Goal: Check status: Check status

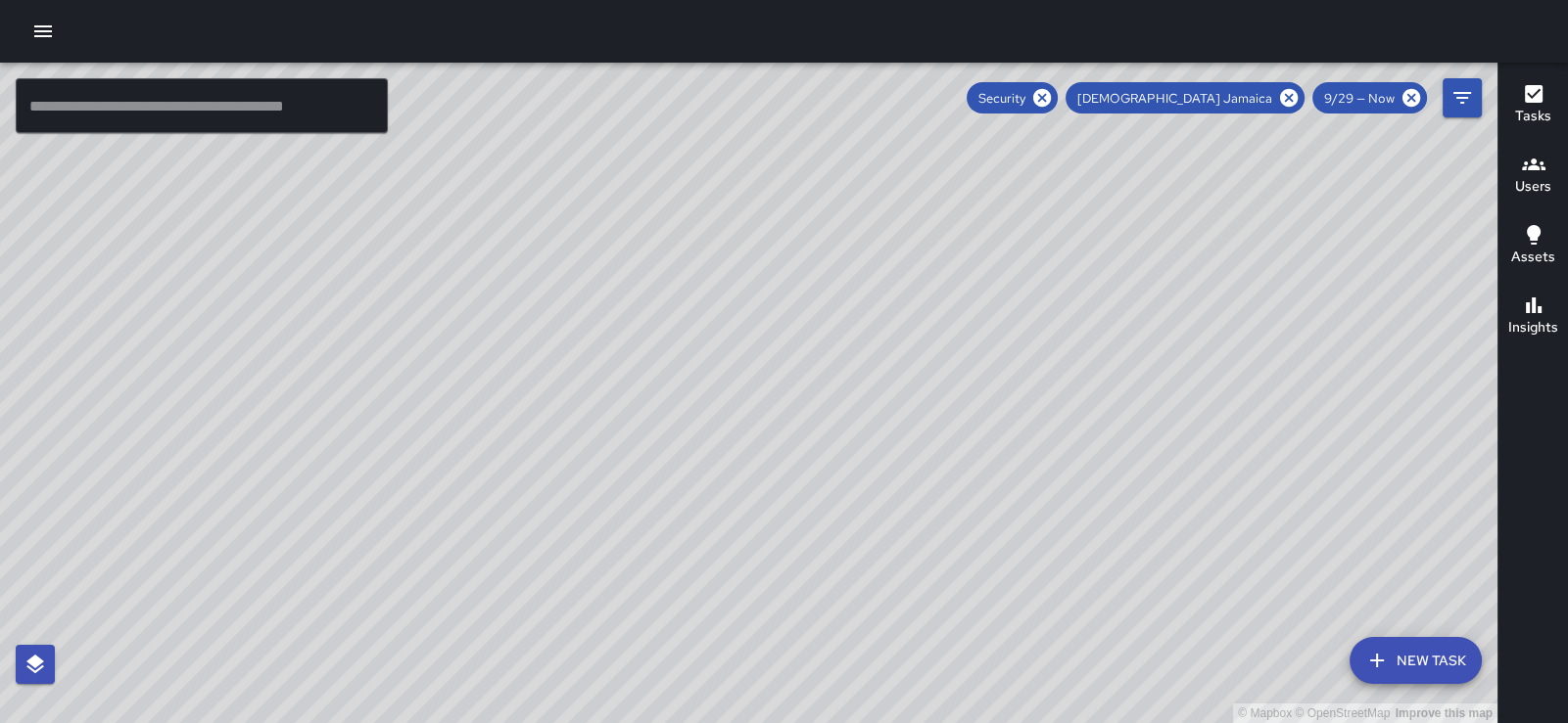
scroll to position [483, 0]
click at [1545, 170] on icon "button" at bounding box center [1534, 164] width 24 height 24
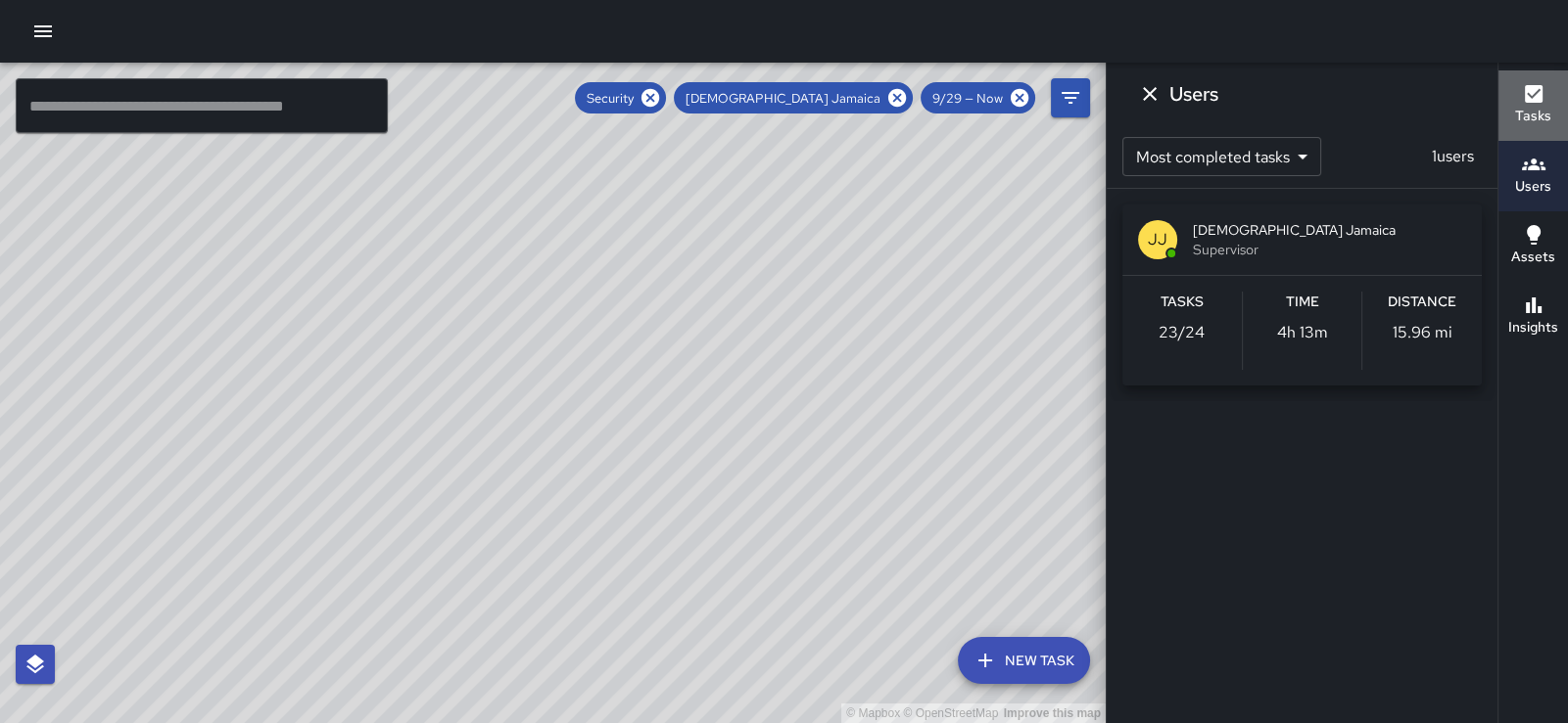
click at [1551, 93] on div "Tasks" at bounding box center [1534, 104] width 36 height 45
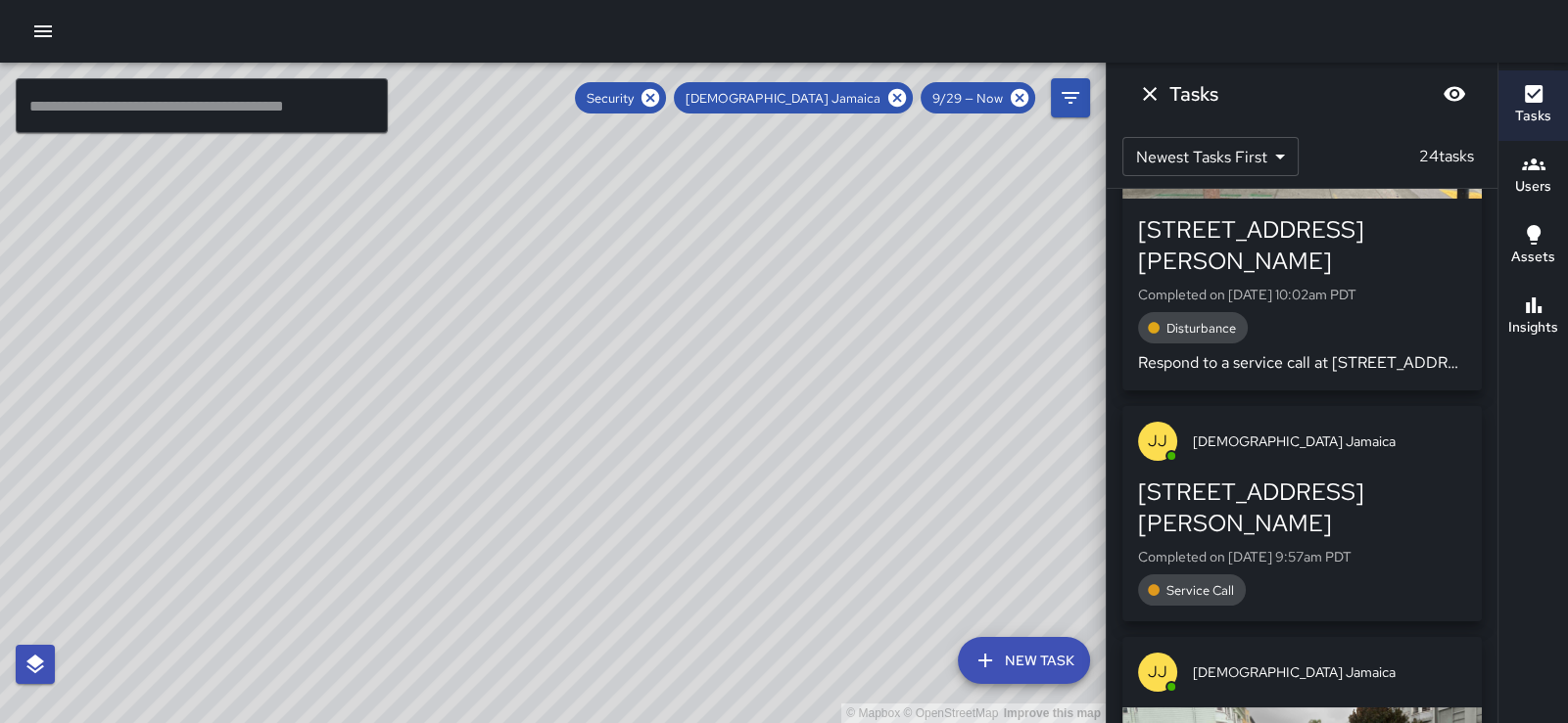
scroll to position [3939, 0]
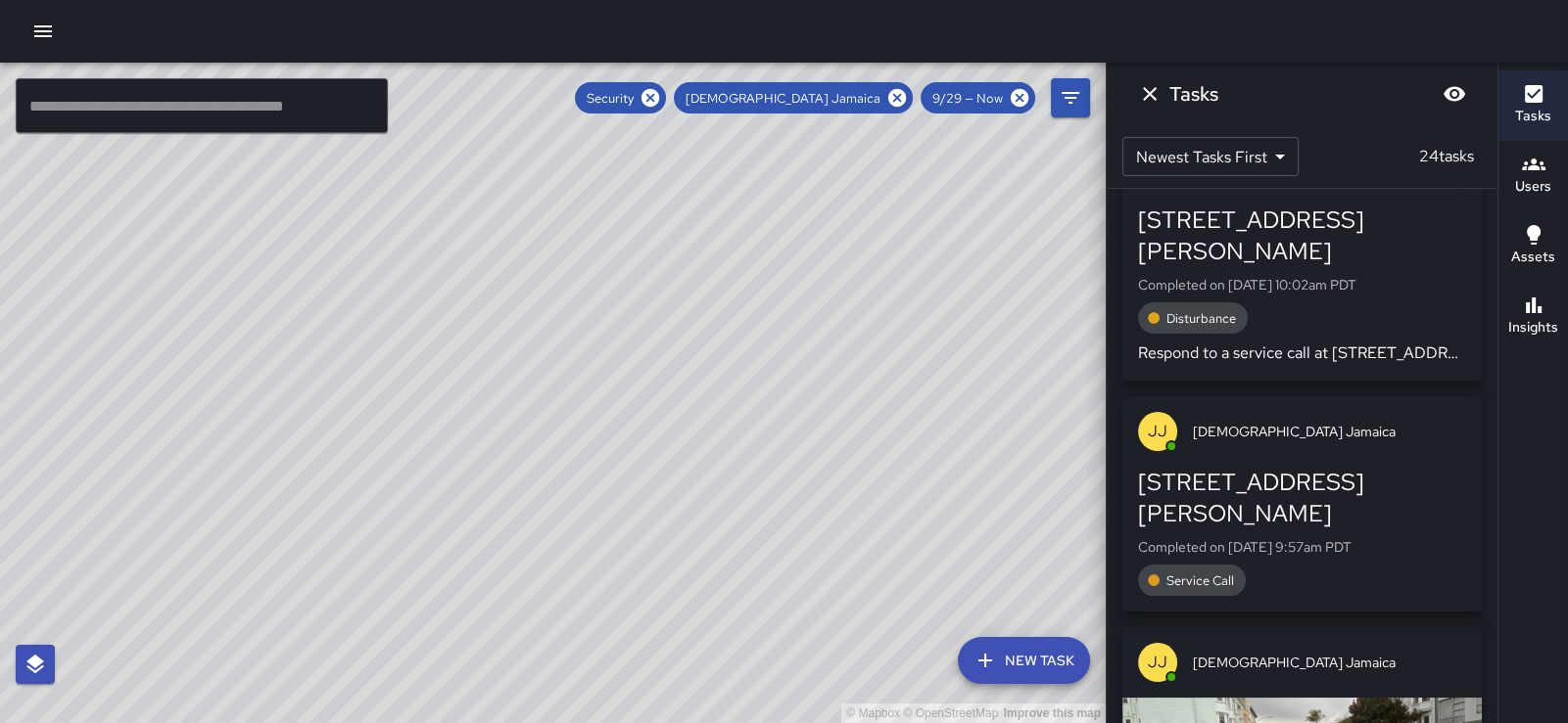
click at [1288, 295] on p "Completed on [DATE] 10:02am PDT" at bounding box center [1302, 285] width 328 height 20
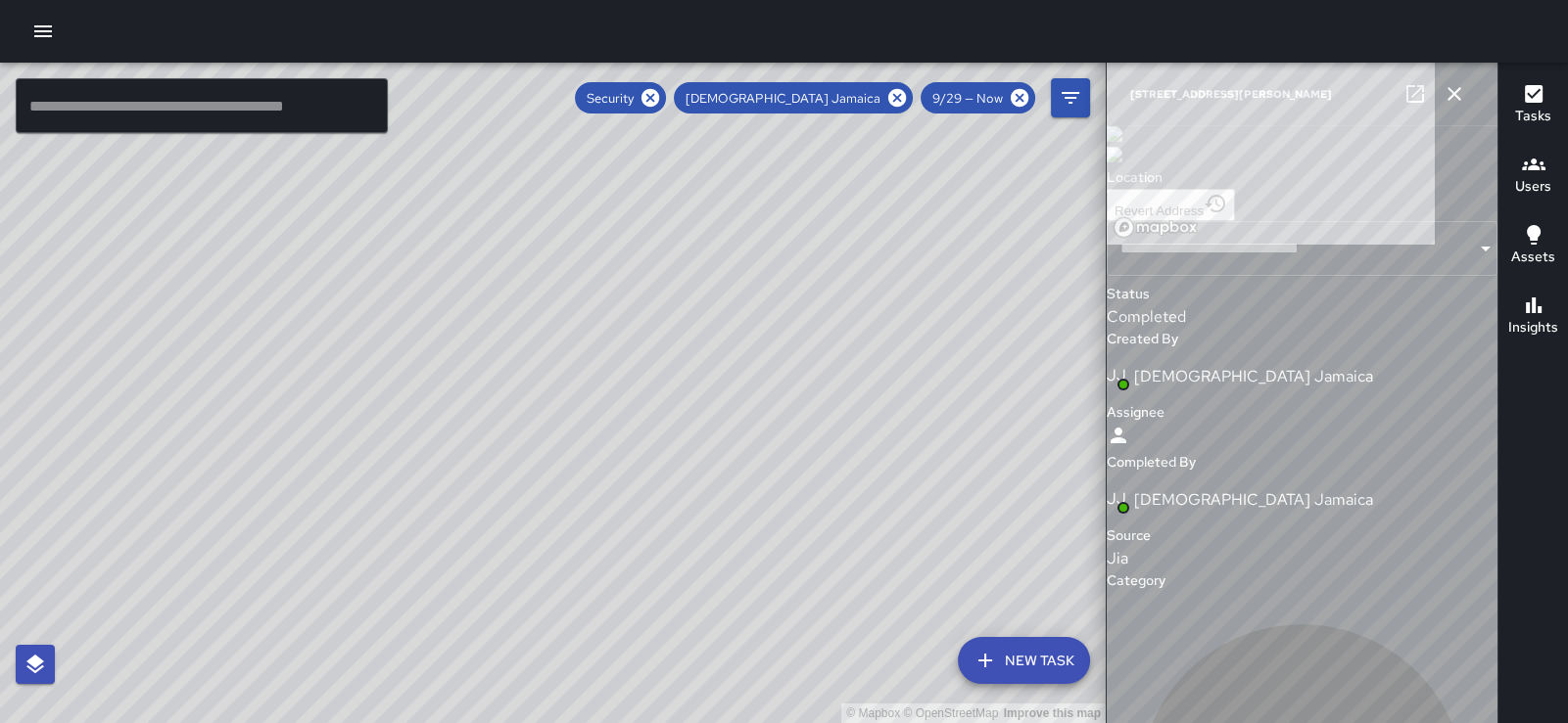
type input "**********"
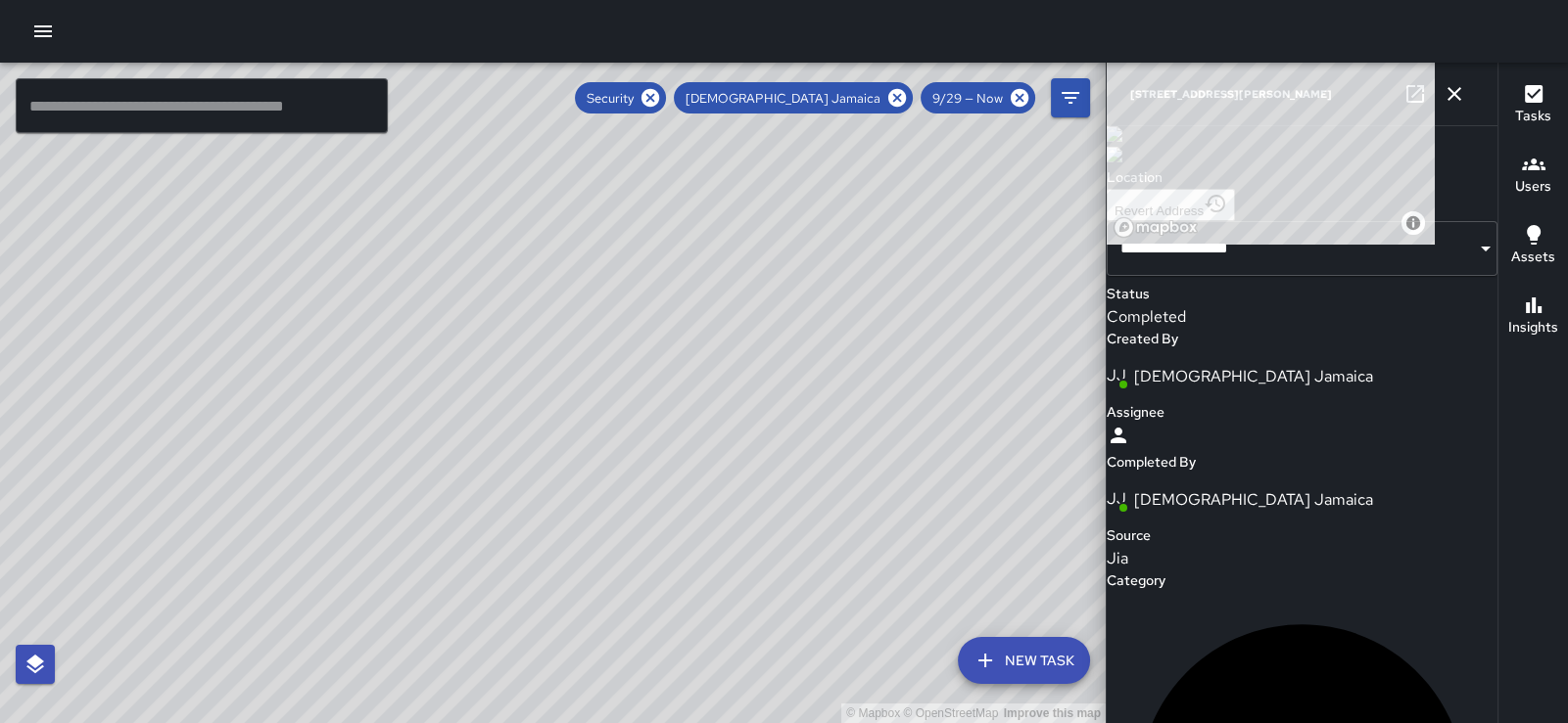
scroll to position [1639, 0]
type textarea "**********"
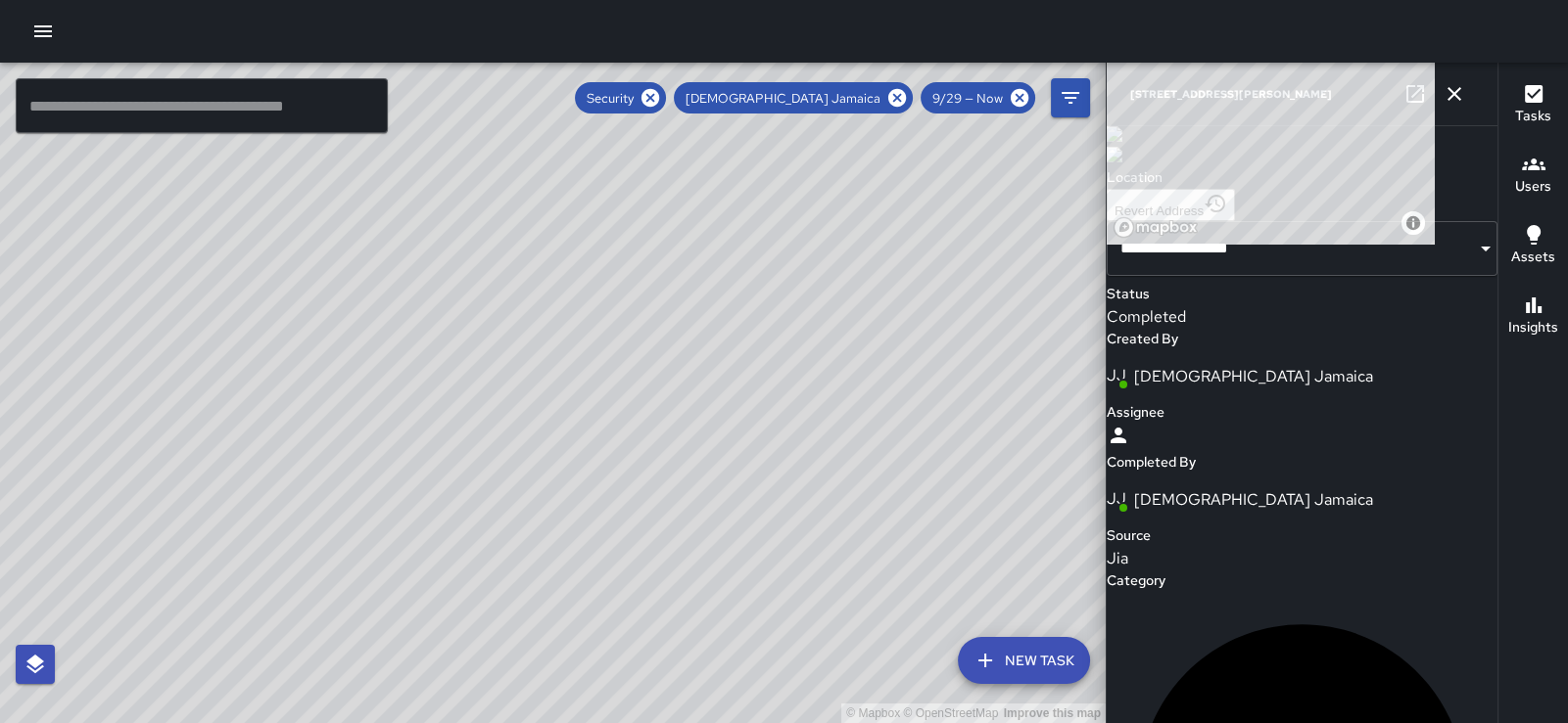
click at [1448, 97] on icon "button" at bounding box center [1455, 94] width 14 height 14
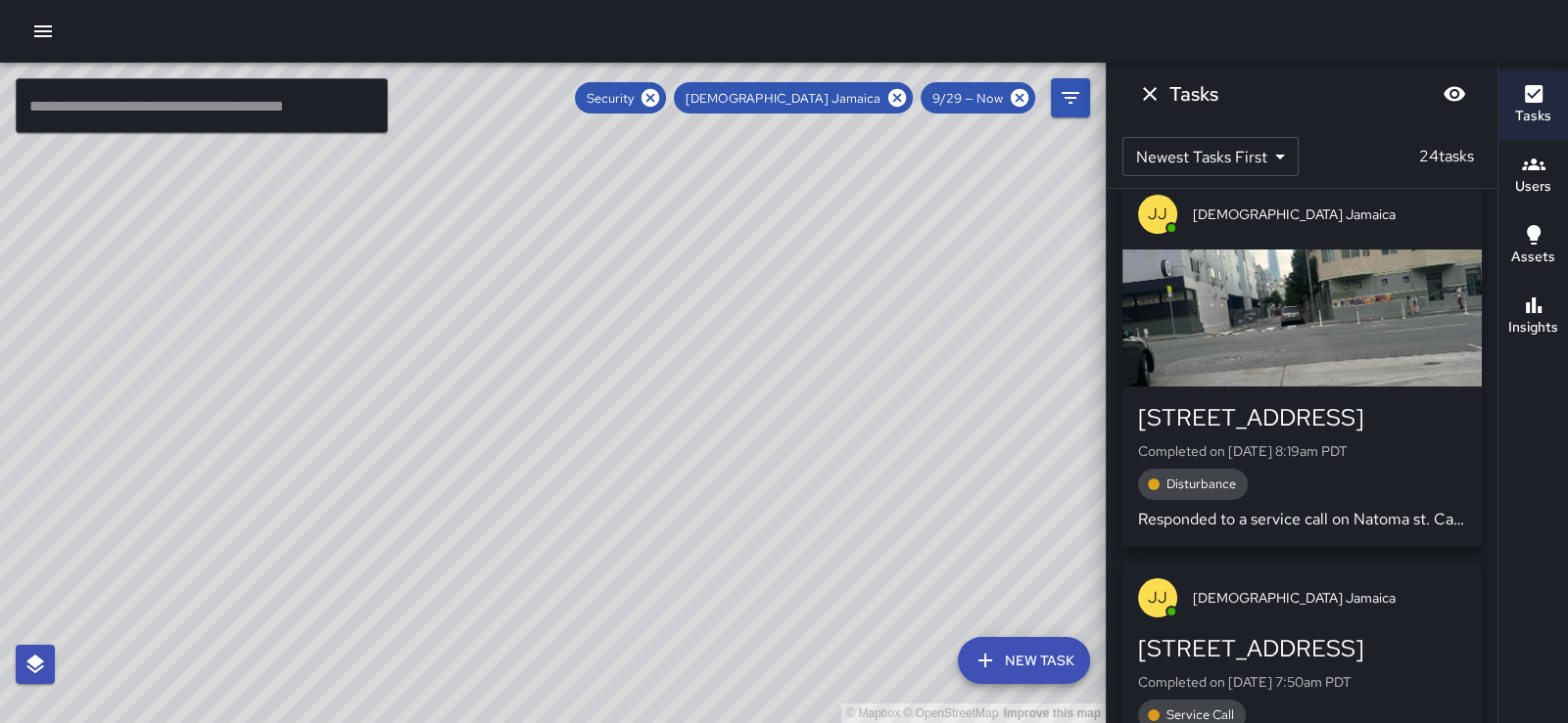
scroll to position [7063, 0]
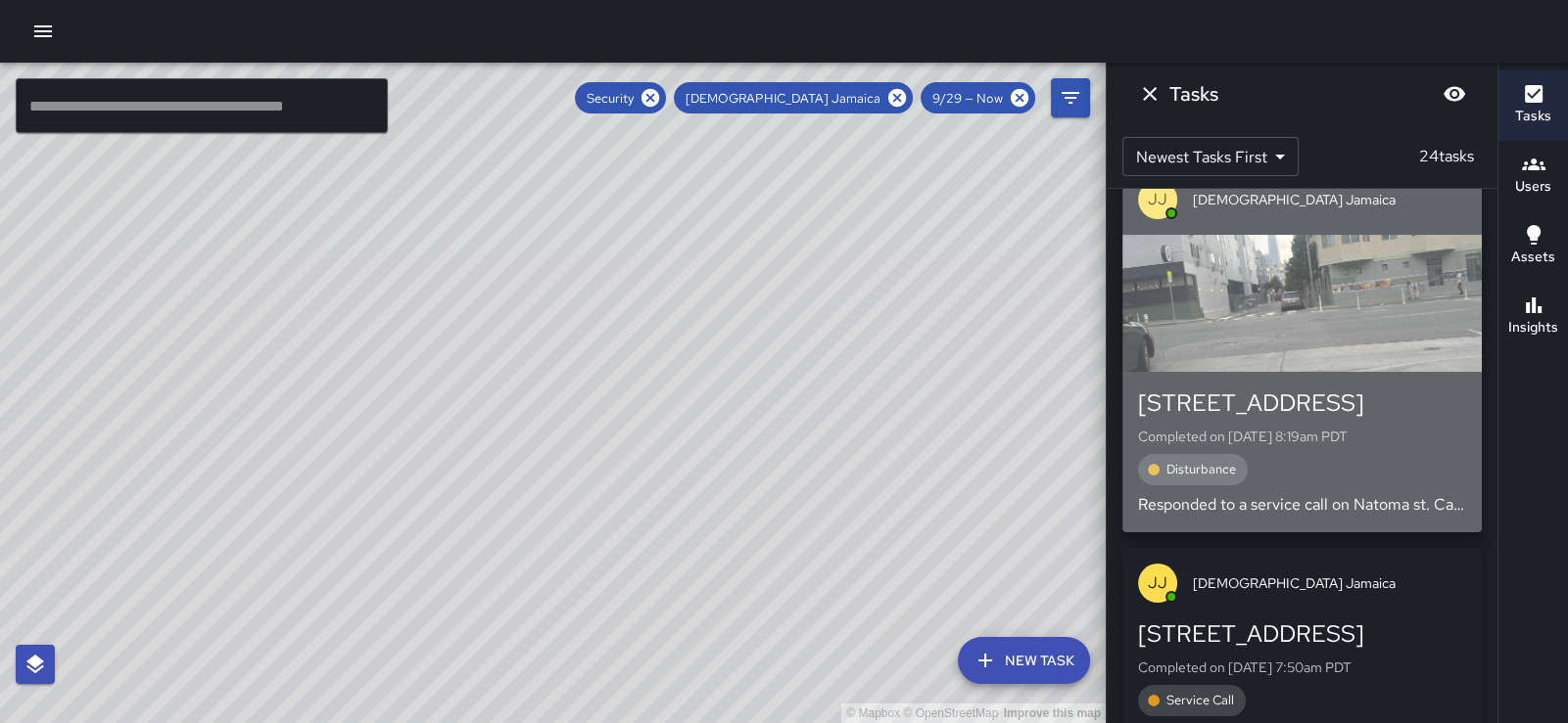
click at [1307, 372] on div "button" at bounding box center [1302, 303] width 360 height 137
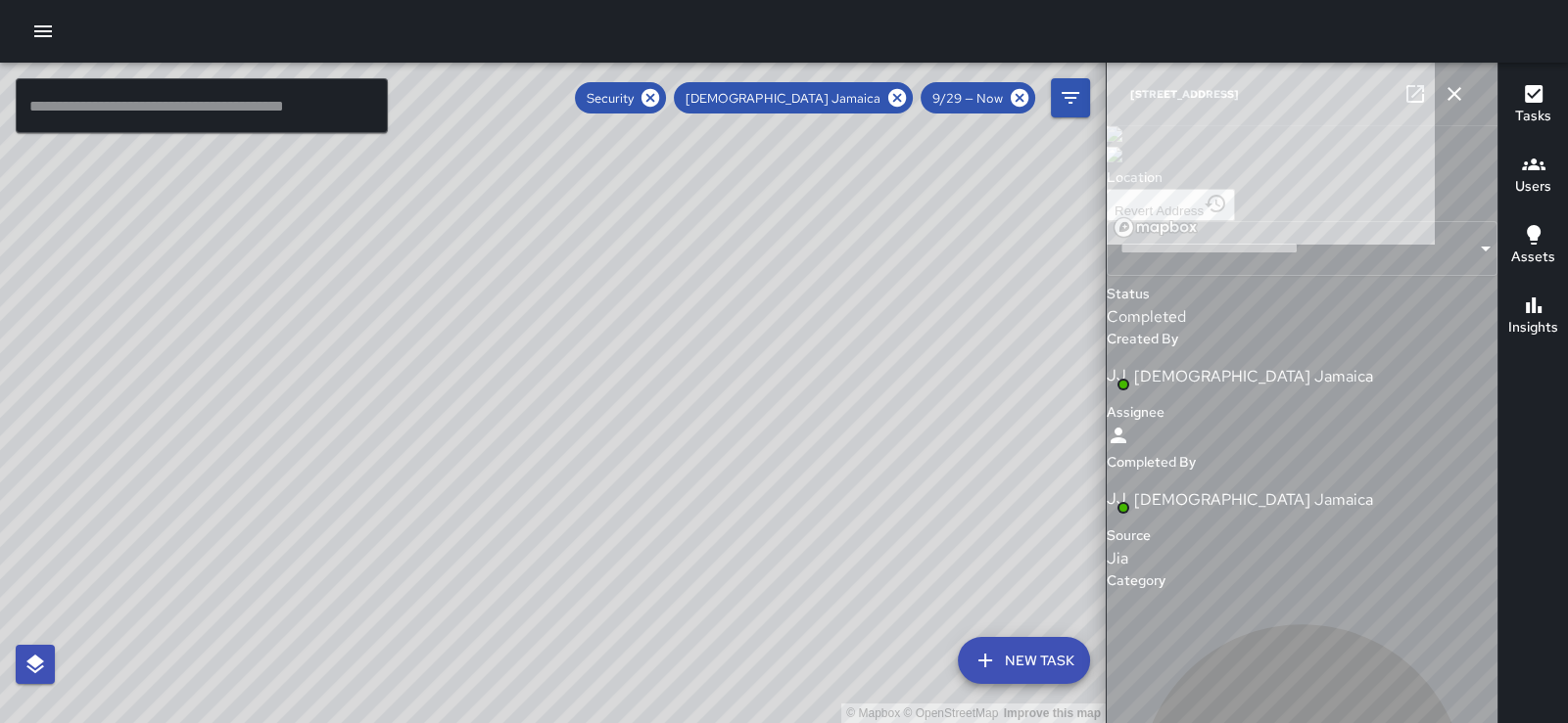
type input "**********"
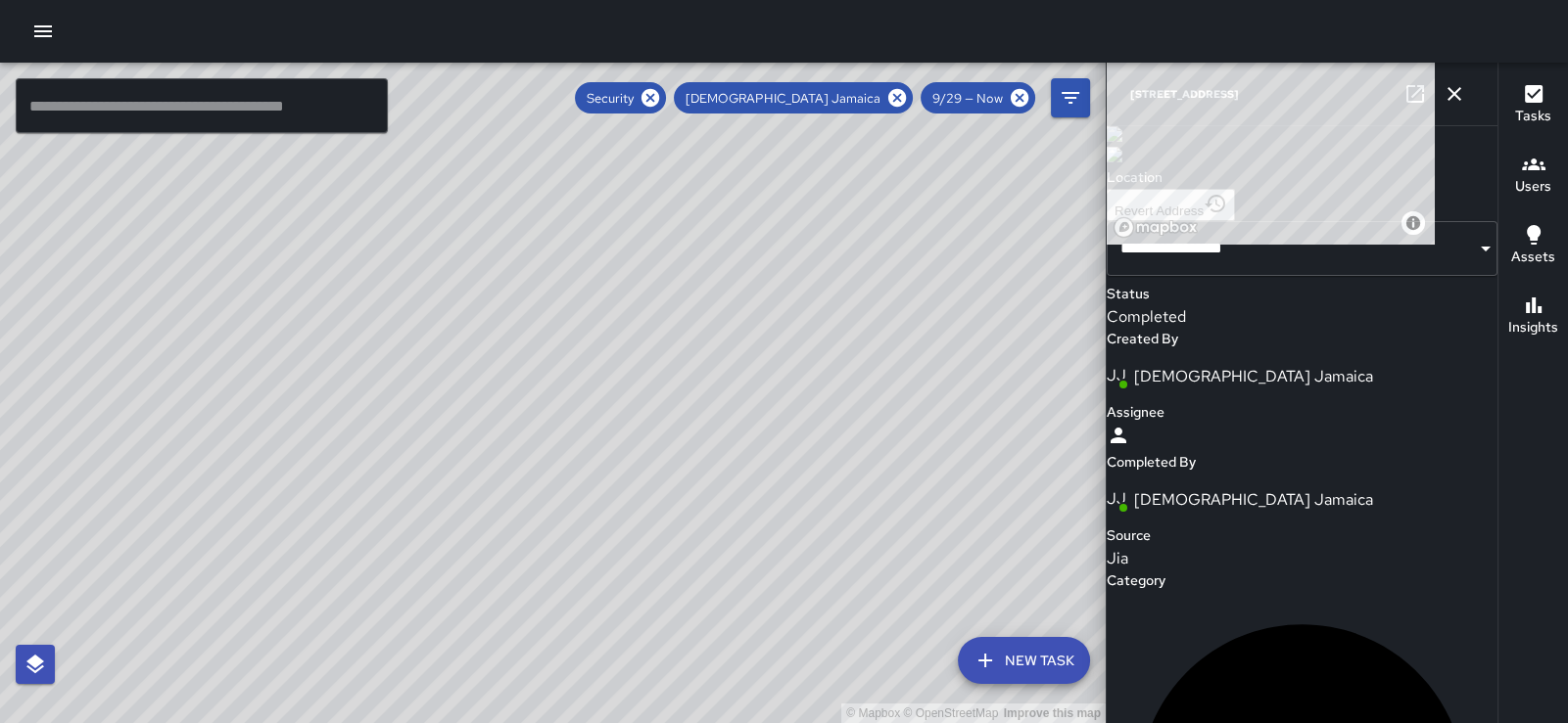
scroll to position [1526, 0]
click at [1450, 91] on icon "button" at bounding box center [1455, 94] width 24 height 24
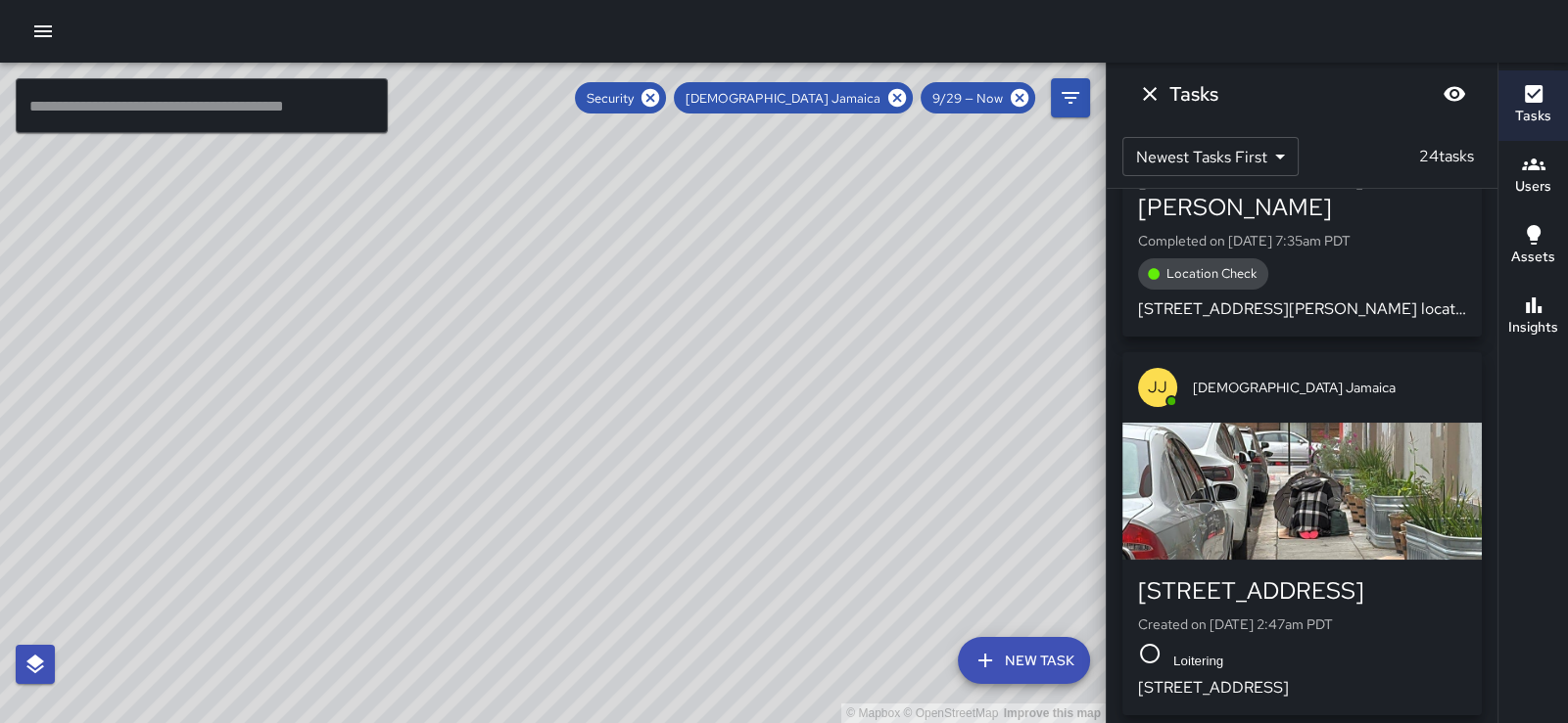
scroll to position [8346, 0]
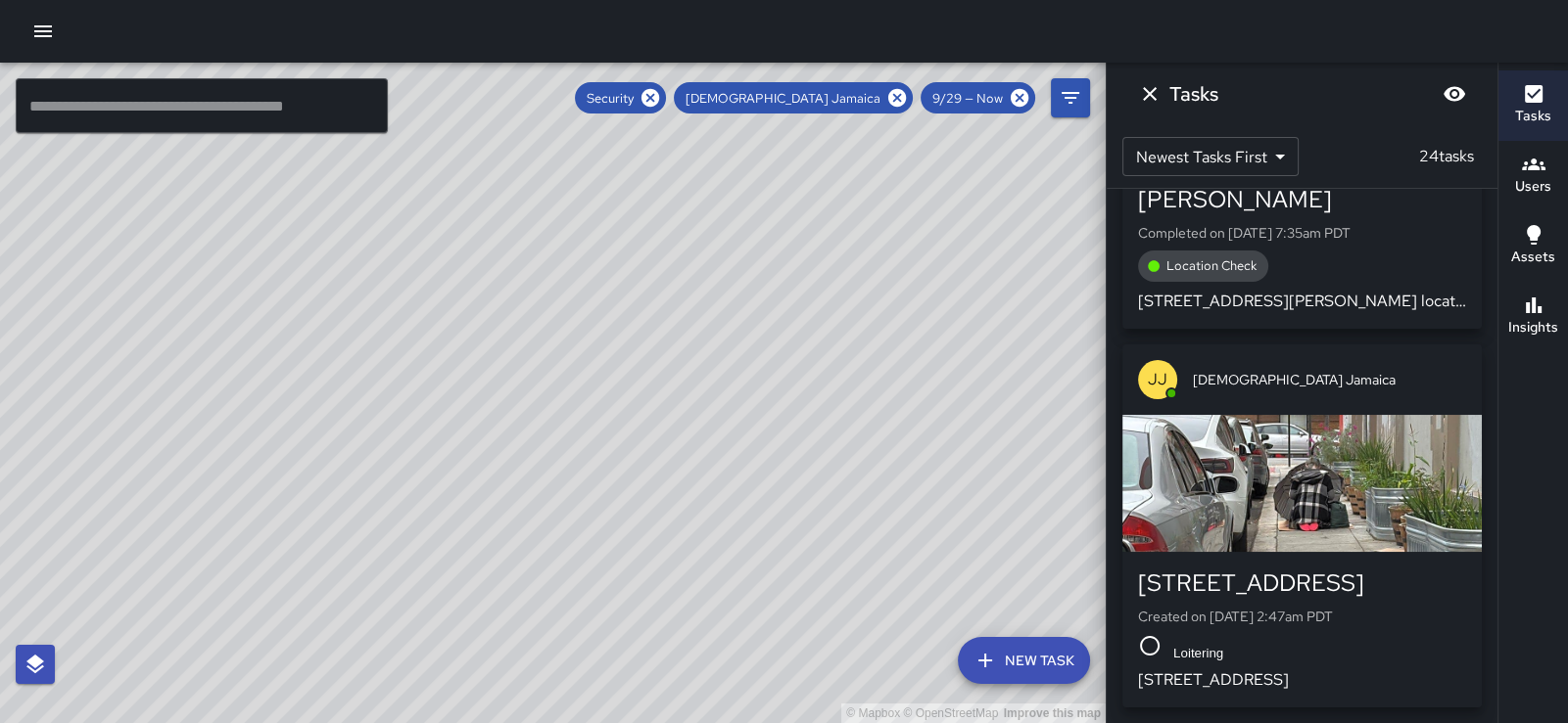
click at [1311, 518] on div "button" at bounding box center [1302, 483] width 360 height 137
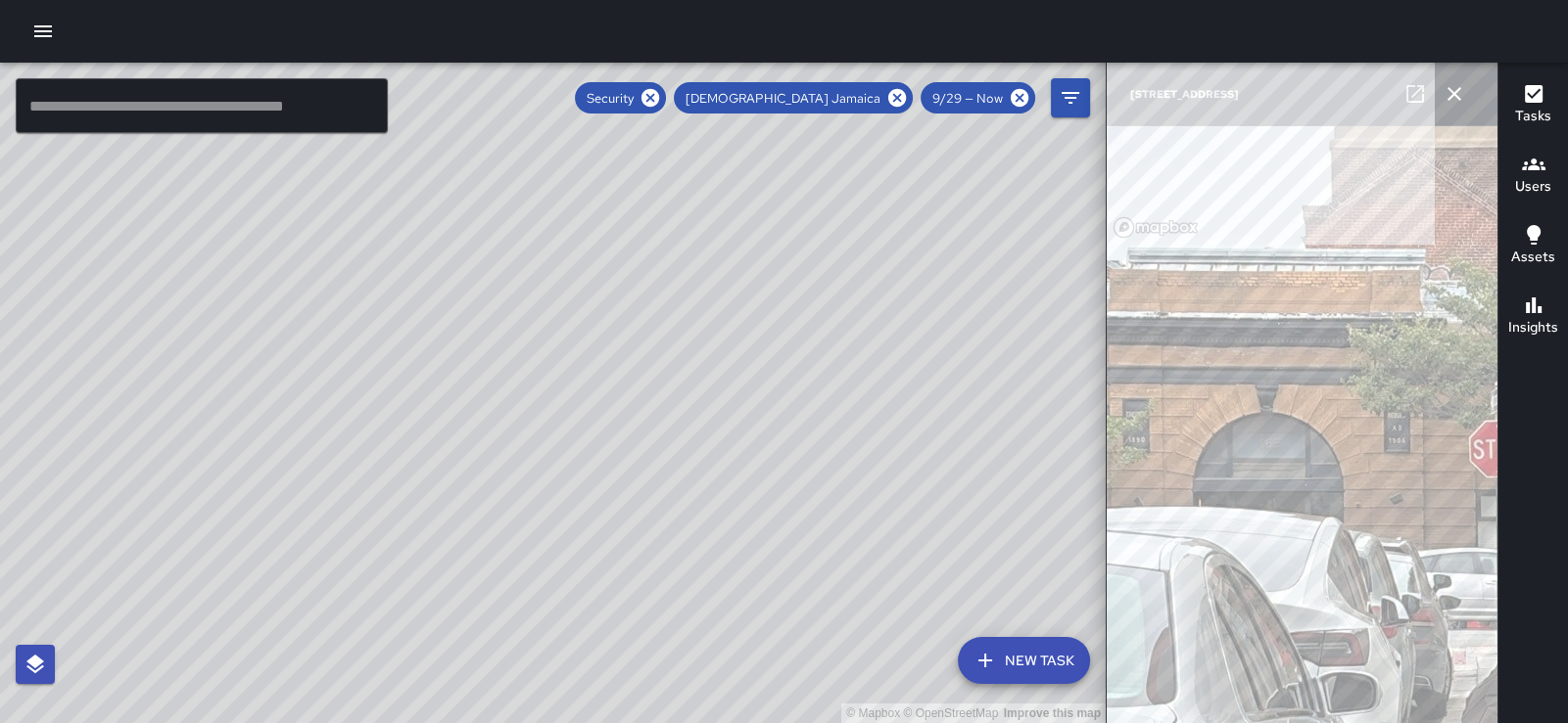
type input "**********"
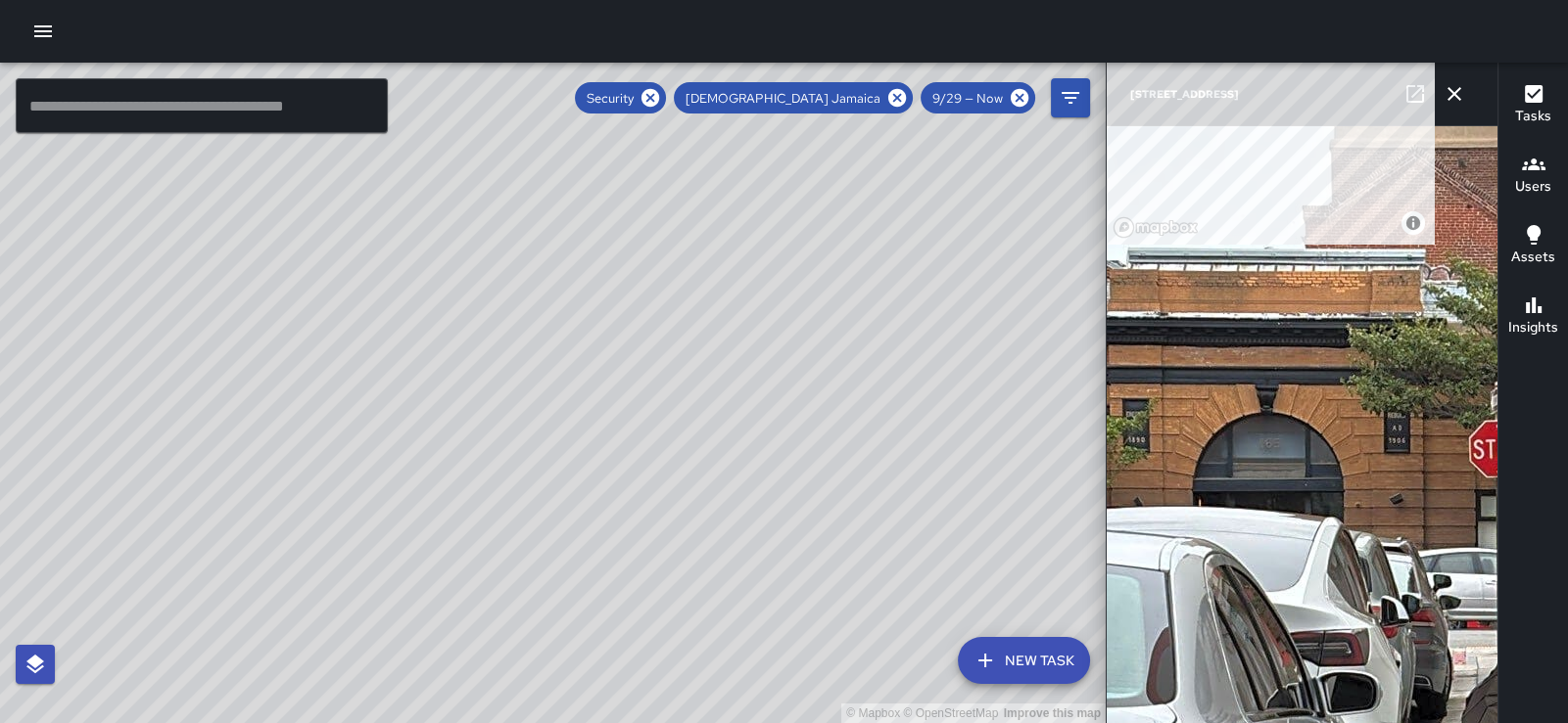
scroll to position [166, 0]
click at [1450, 89] on icon "button" at bounding box center [1455, 94] width 24 height 24
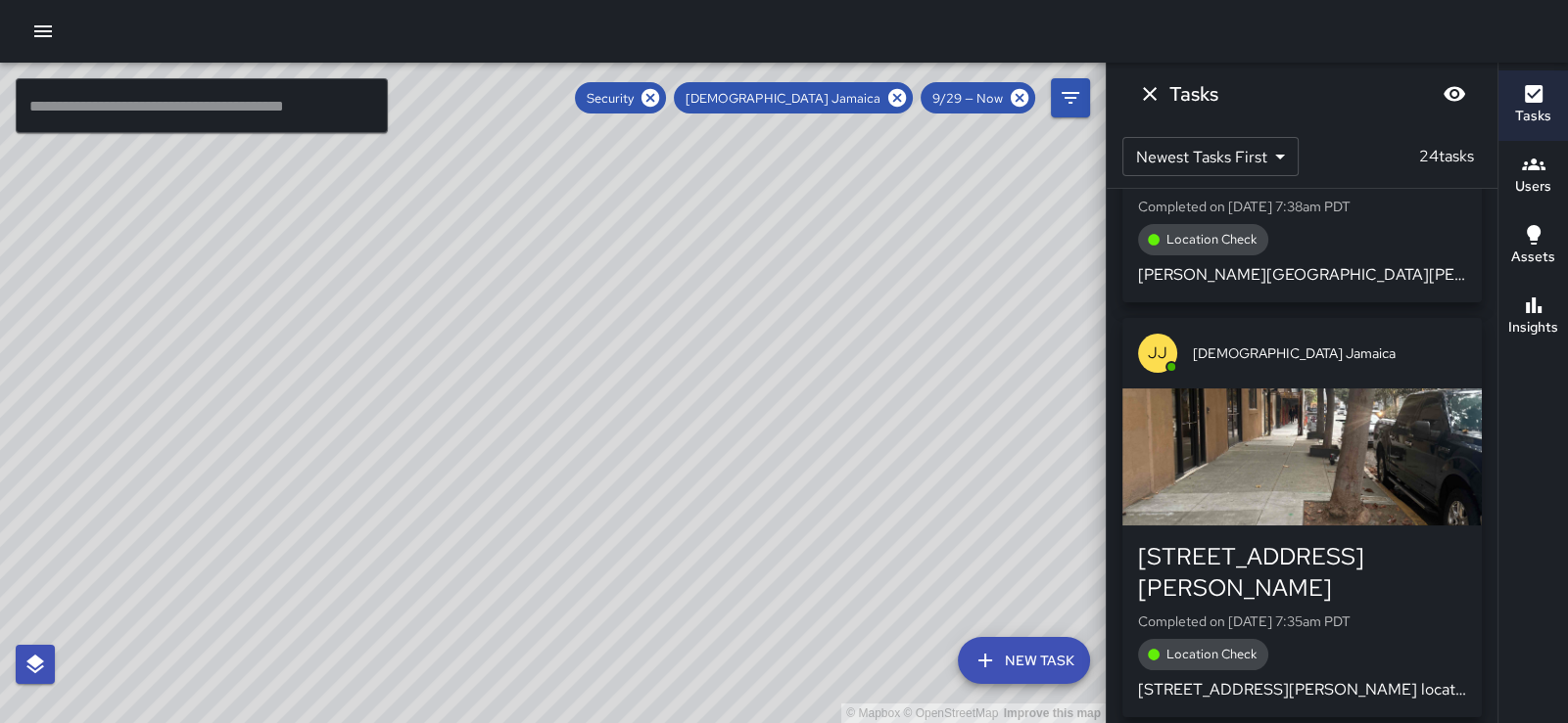
scroll to position [7440, 0]
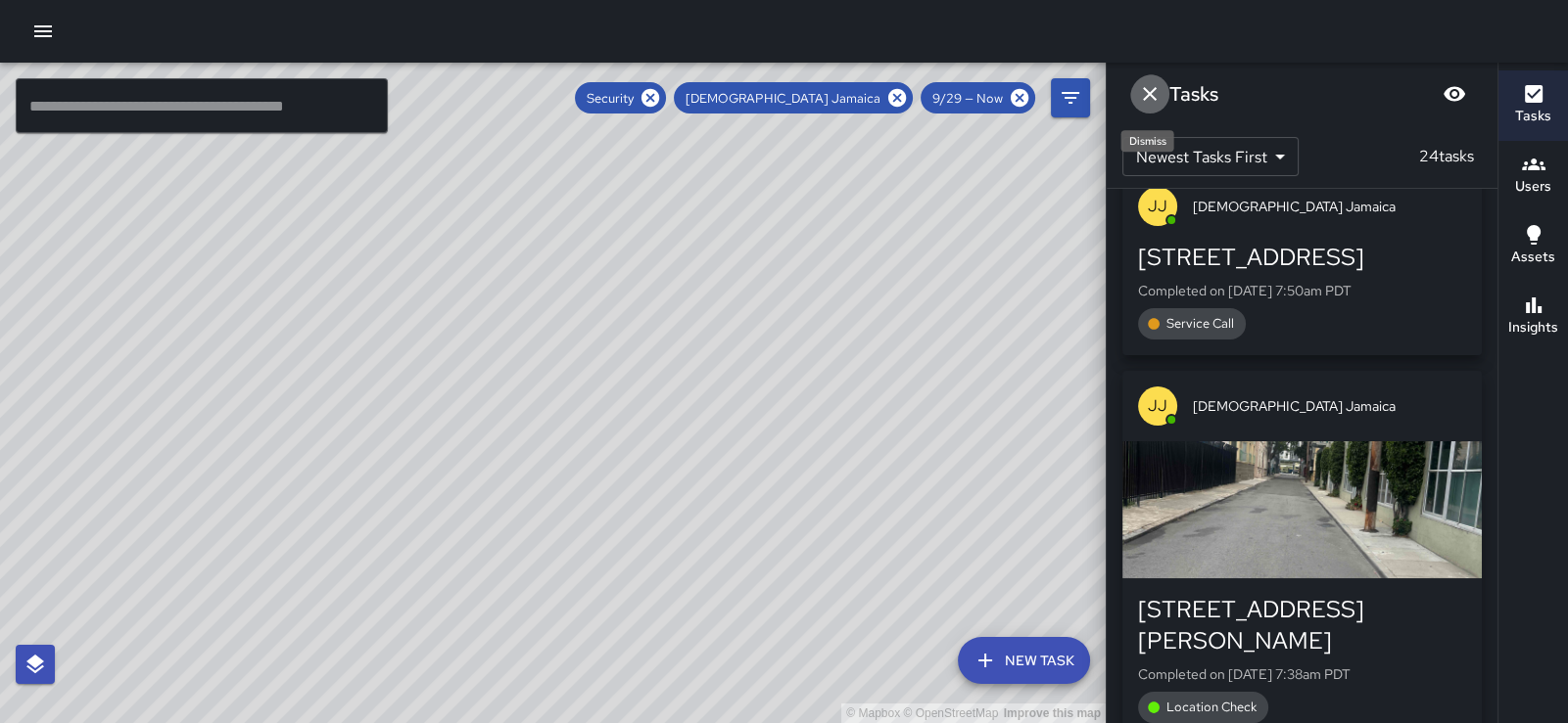
click at [1154, 90] on icon "Dismiss" at bounding box center [1150, 94] width 24 height 24
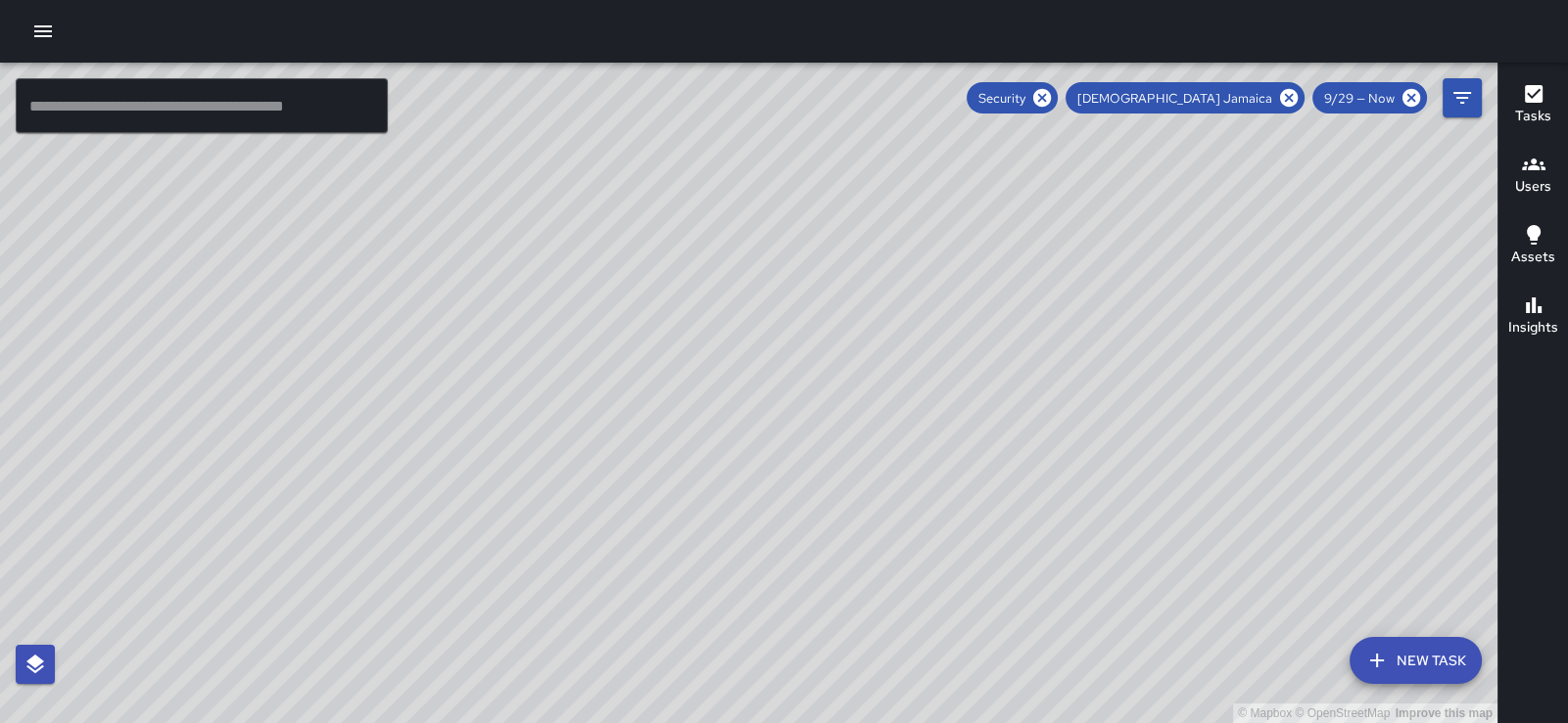
drag, startPoint x: 1276, startPoint y: 459, endPoint x: 895, endPoint y: 460, distance: 381.0
click at [895, 460] on div "© Mapbox © OpenStreetMap Improve this map" at bounding box center [749, 393] width 1498 height 661
drag, startPoint x: 1093, startPoint y: 494, endPoint x: 686, endPoint y: 331, distance: 438.4
click at [686, 331] on div "© Mapbox © OpenStreetMap Improve this map" at bounding box center [749, 393] width 1498 height 661
